Goal: Check status: Check status

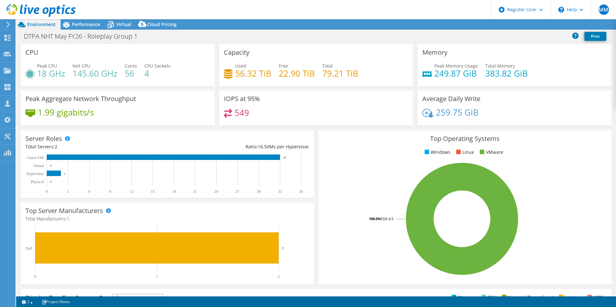
select select "EULondon"
select select "USD"
click at [81, 18] on header "MM Dell User [PERSON_NAME] [EMAIL_ADDRESS][PERSON_NAME][DOMAIN_NAME] Dell My Pr…" at bounding box center [308, 9] width 616 height 19
click at [81, 25] on span "Performance" at bounding box center [86, 24] width 28 height 6
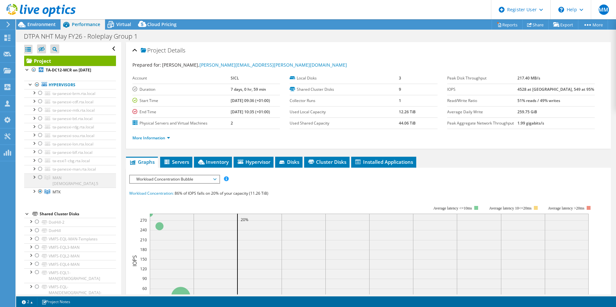
click at [40, 179] on div at bounding box center [40, 178] width 6 height 8
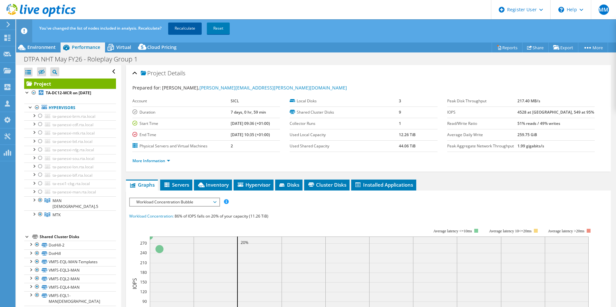
click at [185, 29] on link "Recalculate" at bounding box center [185, 29] width 34 height 12
click at [34, 211] on div at bounding box center [34, 214] width 6 height 6
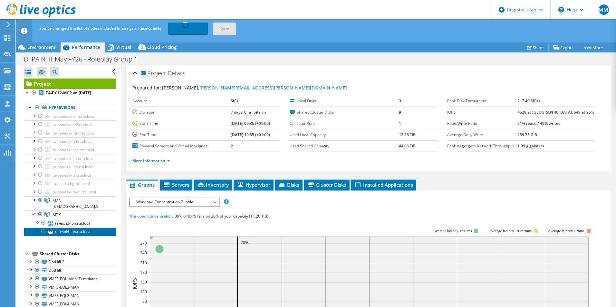
click at [71, 228] on link "ta-esxi4-lon.rta.local" at bounding box center [70, 232] width 92 height 8
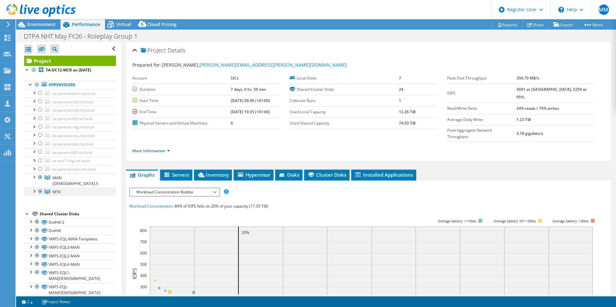
click at [33, 188] on div at bounding box center [34, 191] width 6 height 6
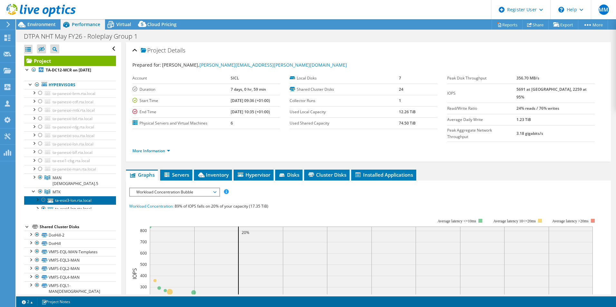
click at [60, 197] on link "ta-esxi3-lon.rta.local" at bounding box center [70, 200] width 92 height 8
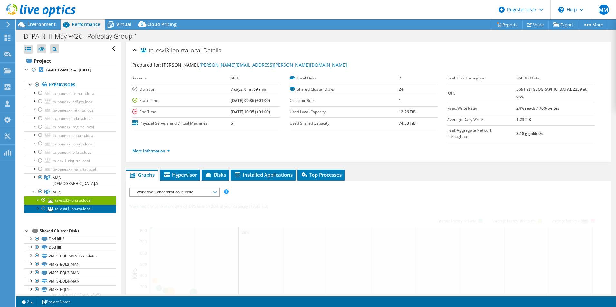
click at [62, 205] on link "ta-esxi4-lon.rta.local" at bounding box center [70, 209] width 92 height 8
